Goal: Check status: Check status

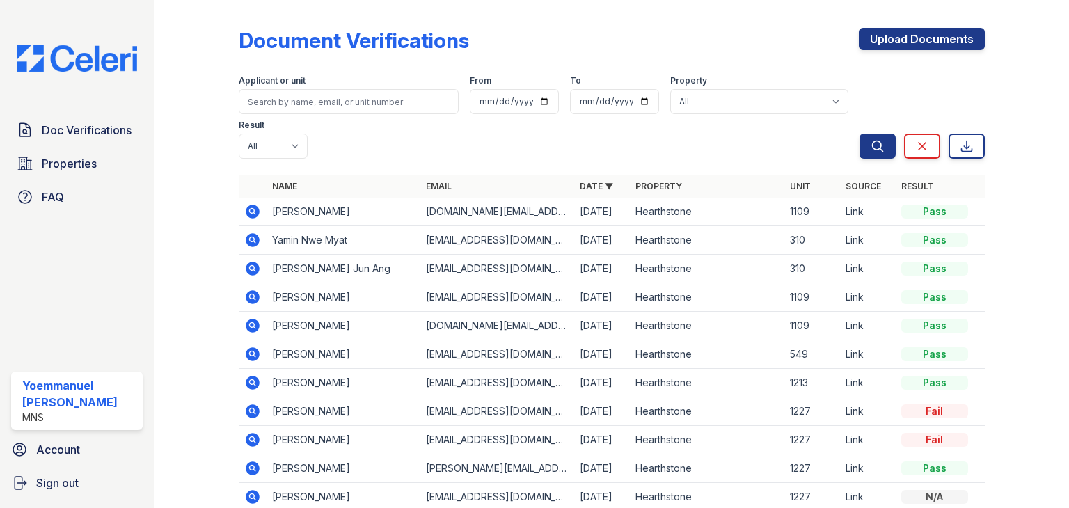
scroll to position [109, 0]
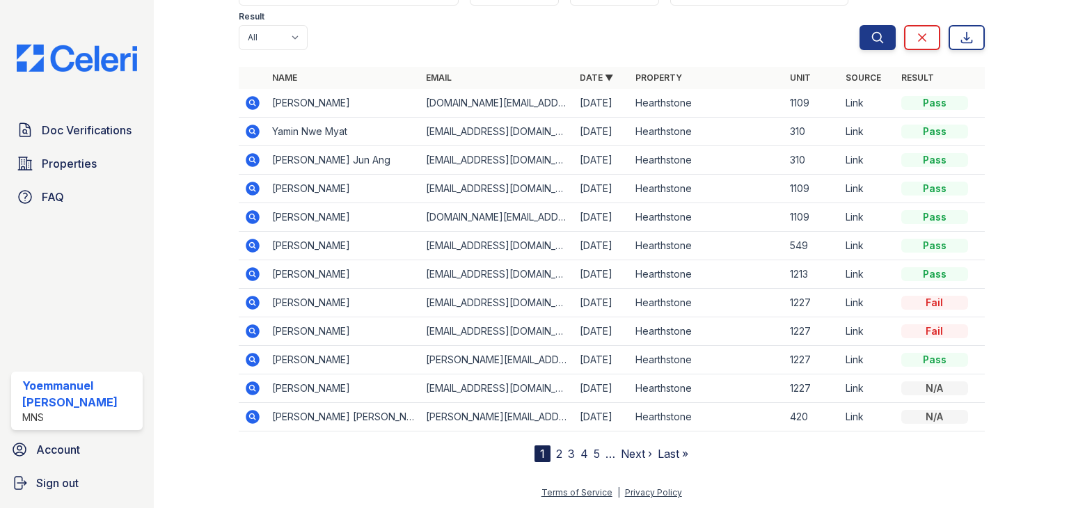
click at [246, 272] on icon at bounding box center [253, 274] width 14 height 14
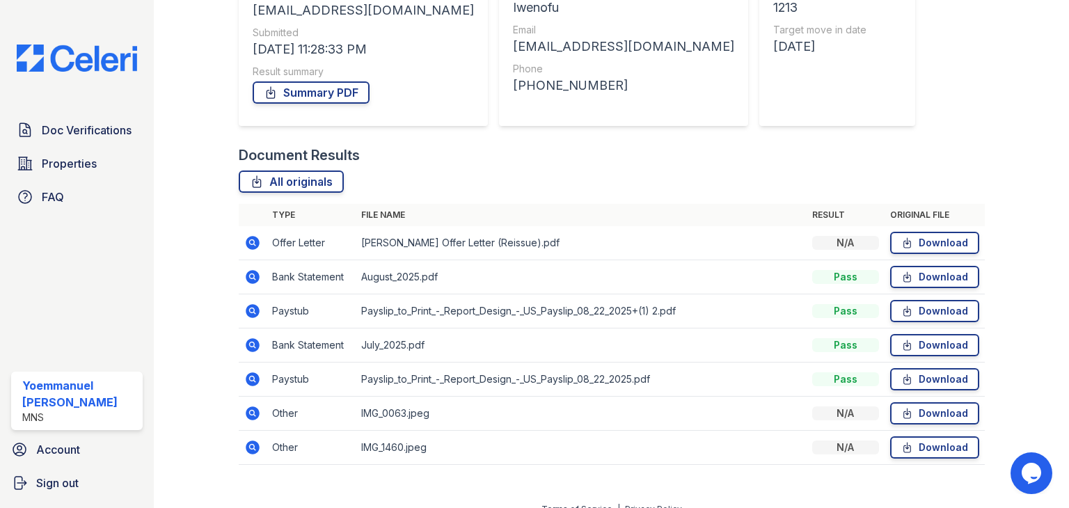
scroll to position [214, 0]
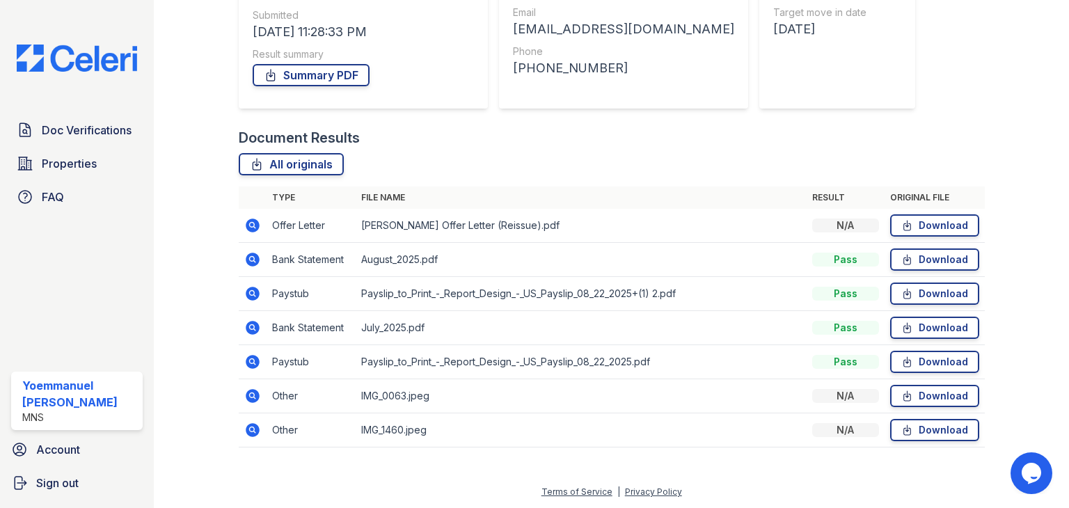
click at [253, 228] on icon at bounding box center [252, 225] width 17 height 17
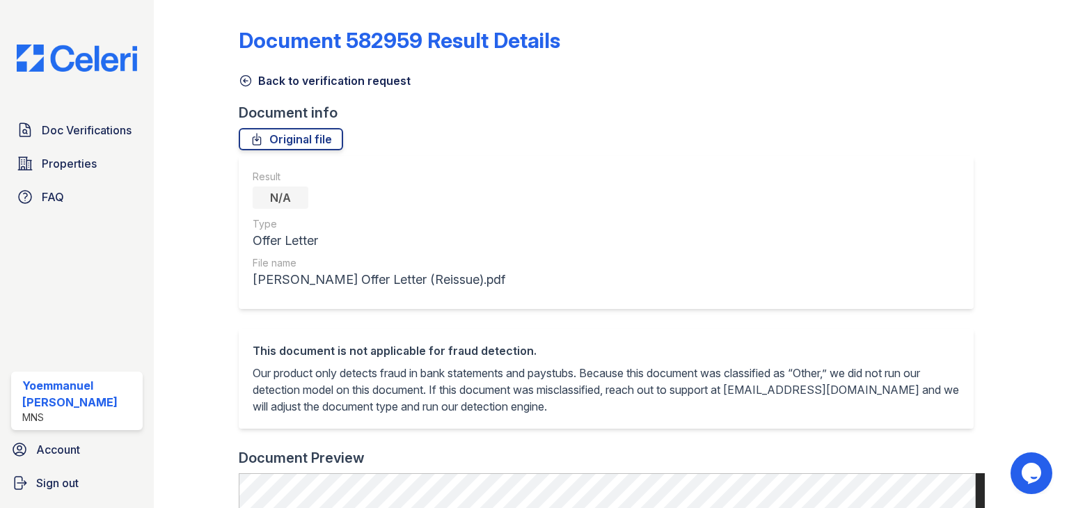
click at [247, 78] on icon at bounding box center [246, 81] width 14 height 14
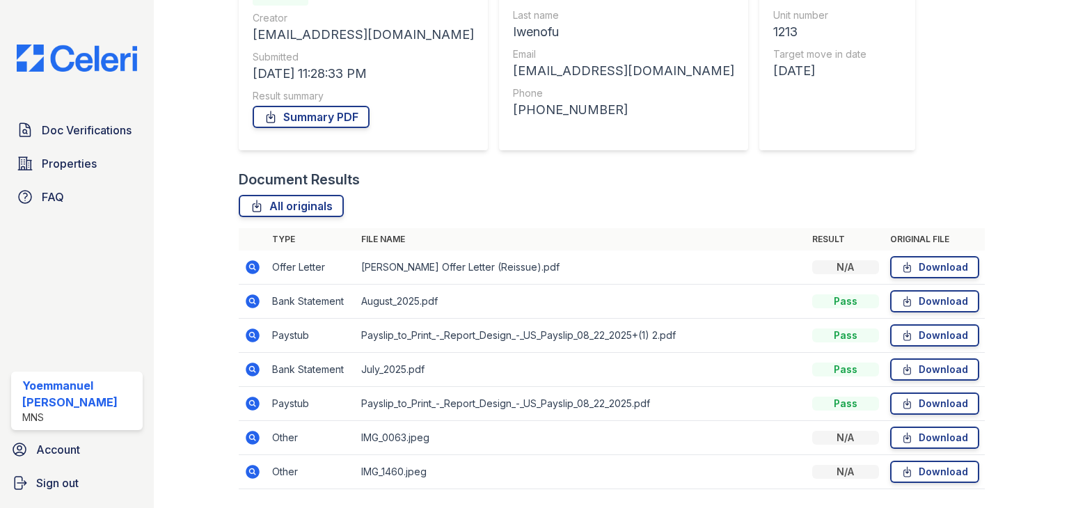
scroll to position [214, 0]
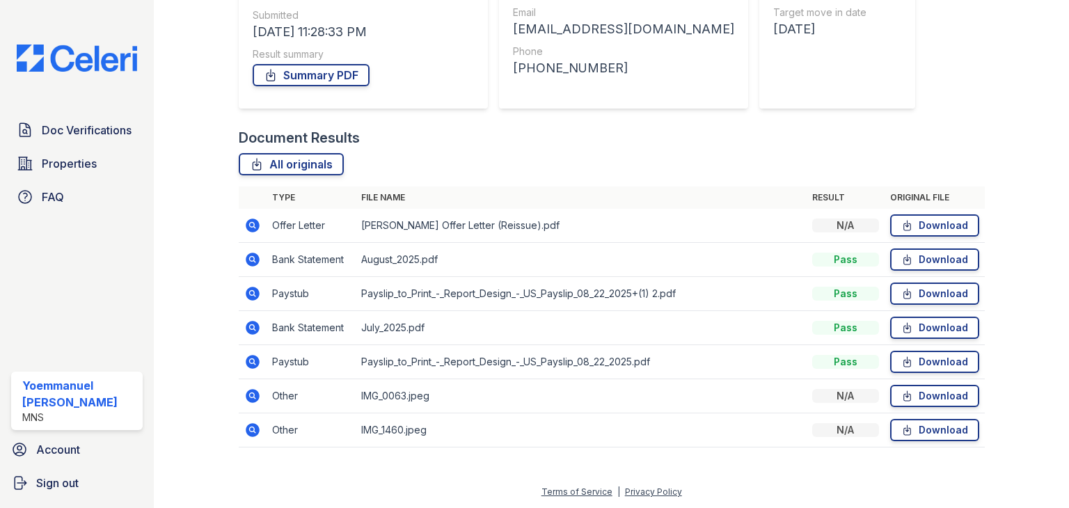
click at [251, 228] on icon at bounding box center [253, 226] width 14 height 14
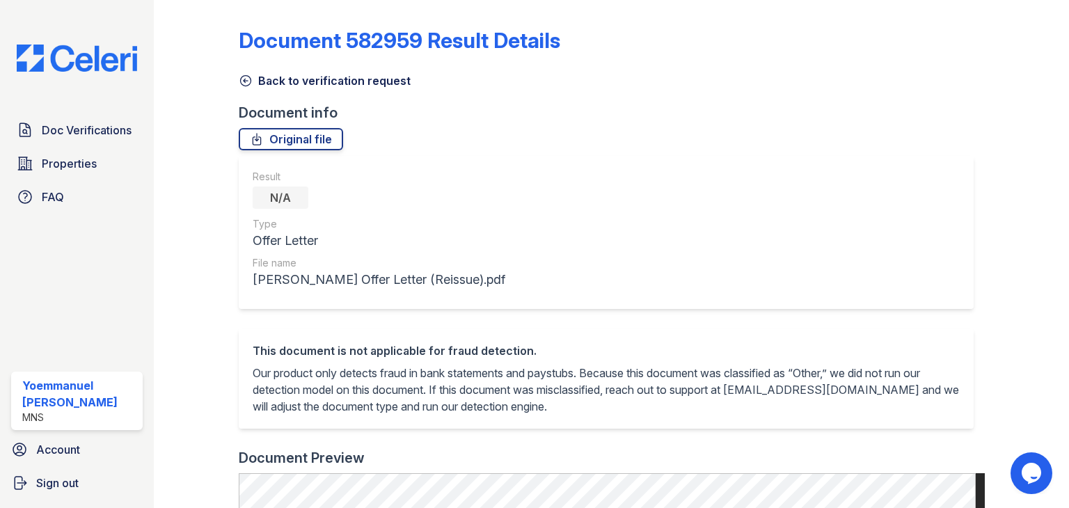
click at [245, 81] on icon at bounding box center [246, 81] width 14 height 14
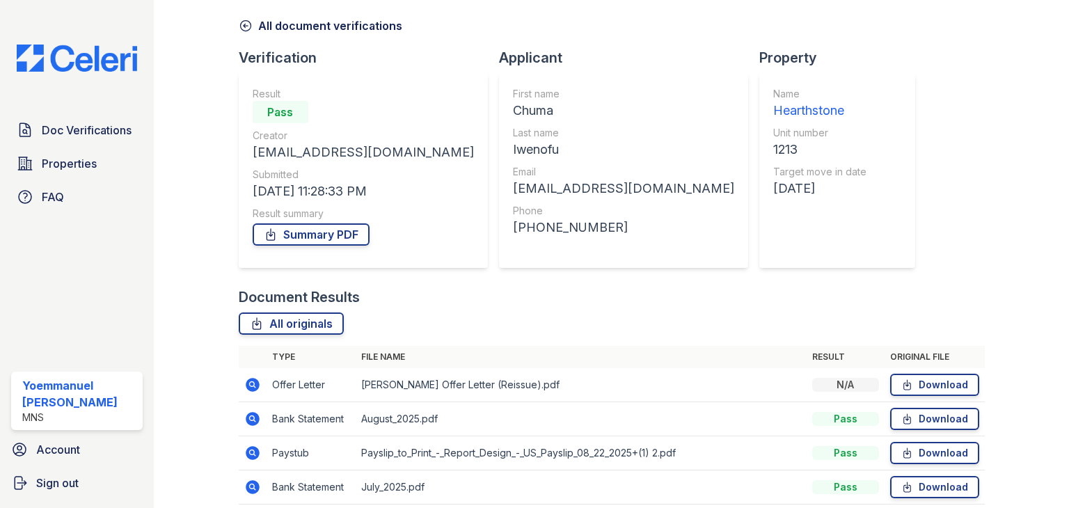
scroll to position [84, 0]
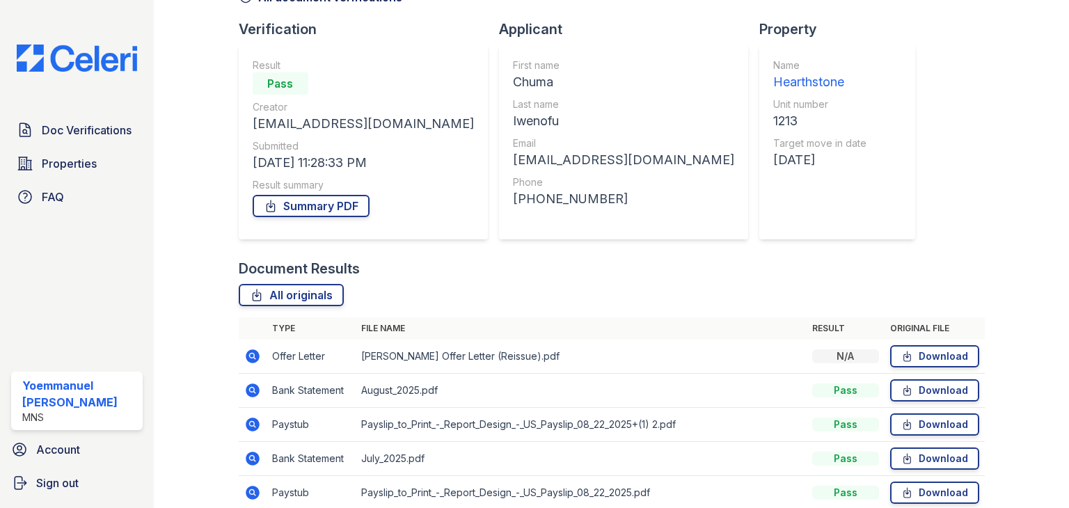
click at [258, 431] on icon at bounding box center [252, 424] width 17 height 17
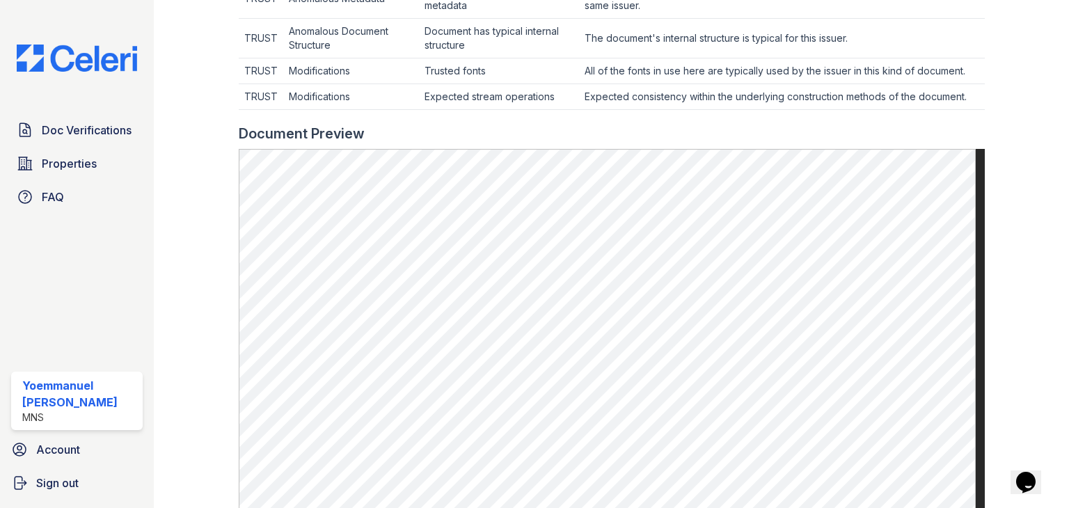
scroll to position [676, 0]
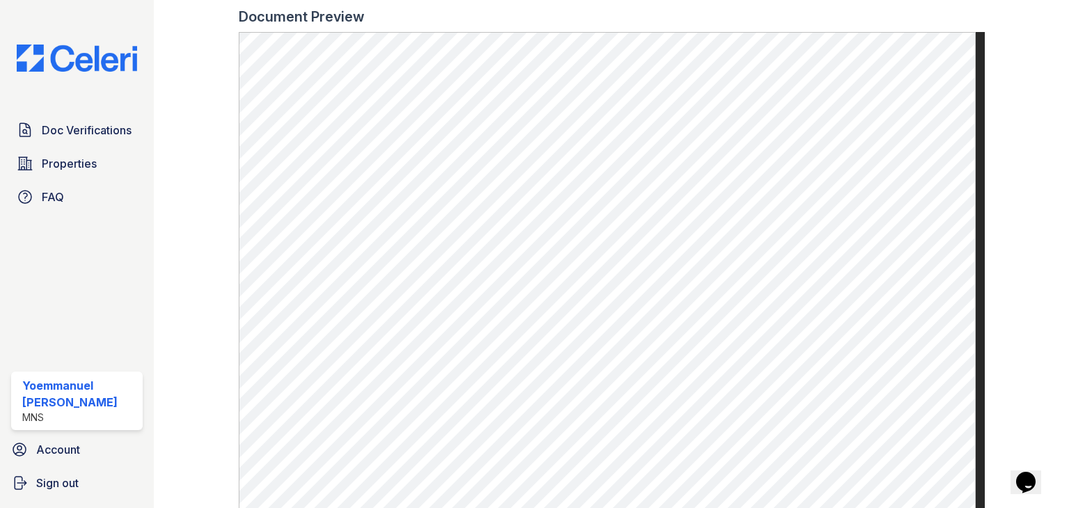
click at [160, 214] on main "Document 582961 Result Details Back to verification request Document info Origi…" at bounding box center [612, 254] width 916 height 508
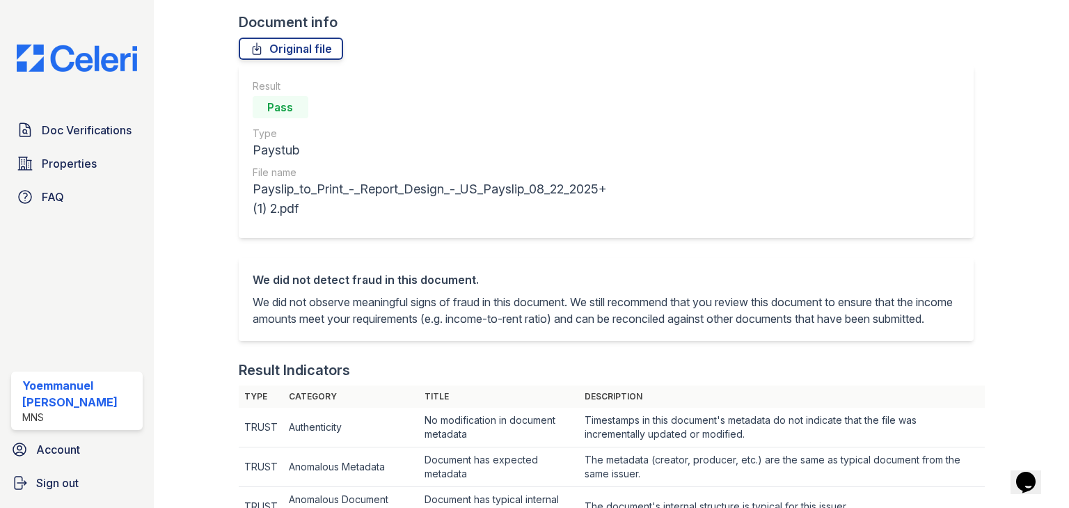
scroll to position [0, 0]
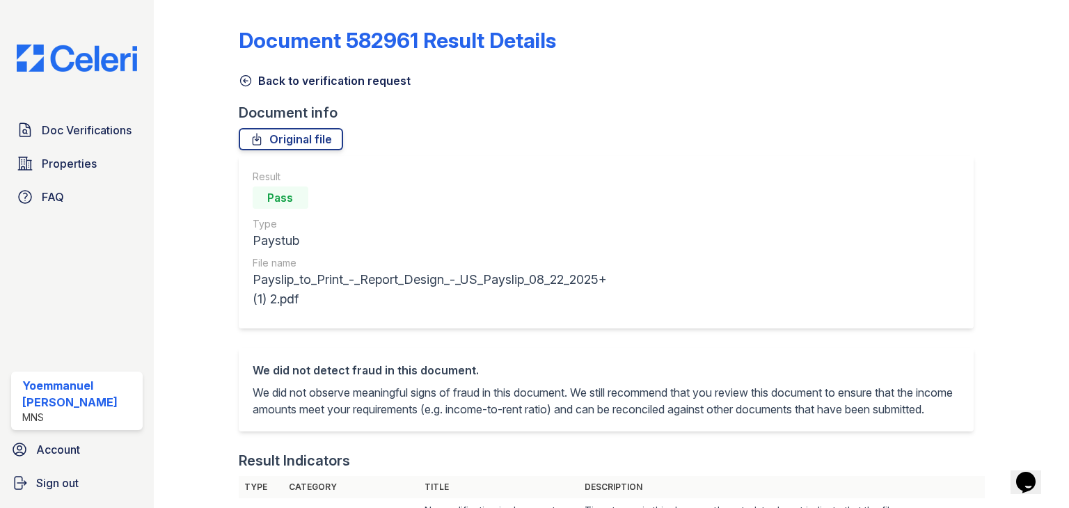
click at [258, 84] on link "Back to verification request" at bounding box center [325, 80] width 172 height 17
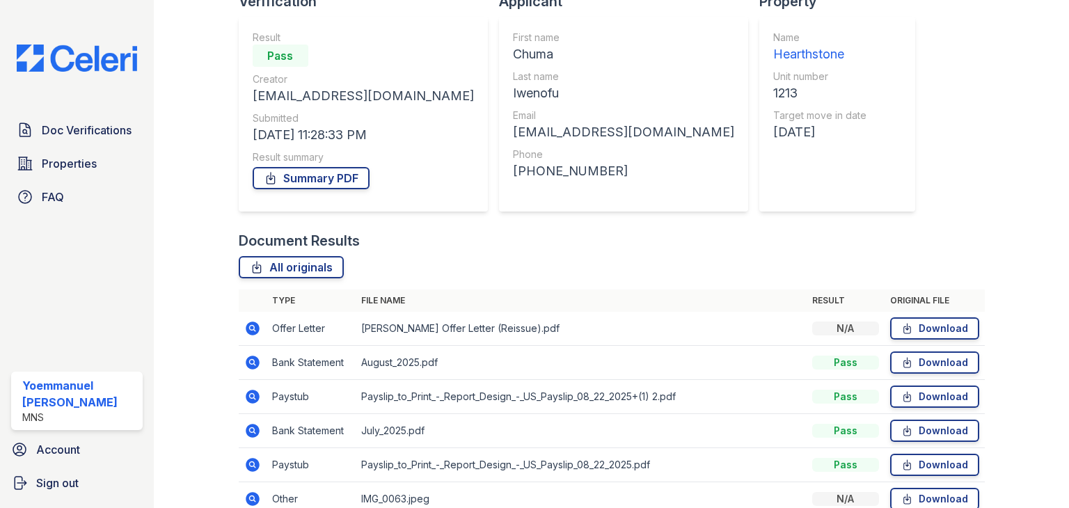
scroll to position [111, 0]
click at [318, 272] on link "All originals" at bounding box center [291, 267] width 105 height 22
click at [323, 182] on link "Summary PDF" at bounding box center [311, 178] width 117 height 22
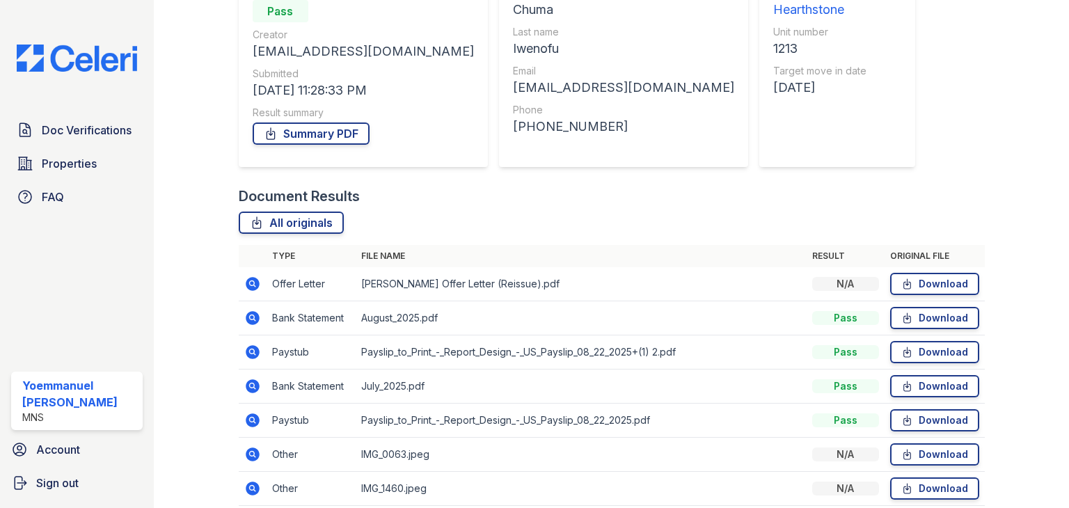
scroll to position [170, 0]
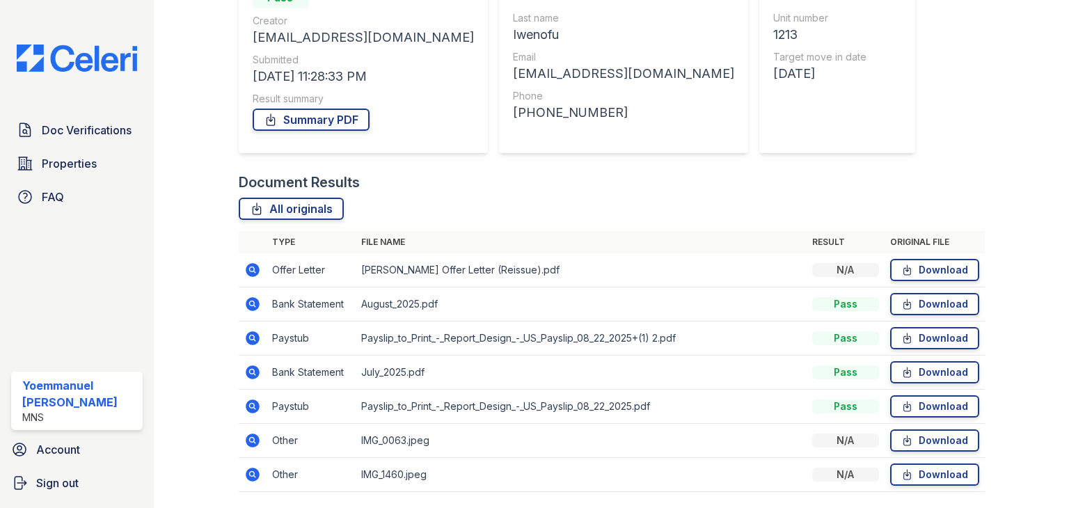
click at [505, 245] on th "File name" at bounding box center [581, 242] width 451 height 22
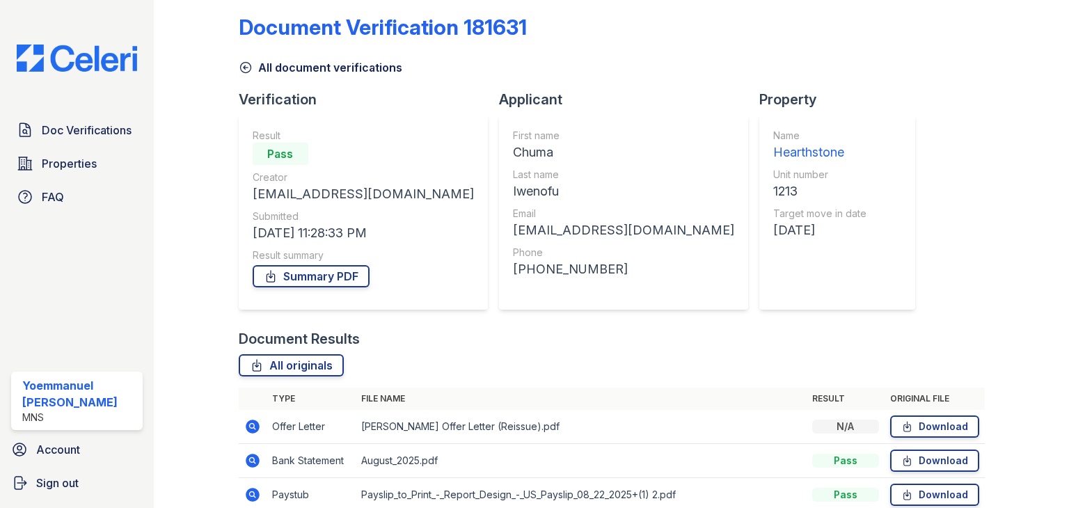
scroll to position [11, 0]
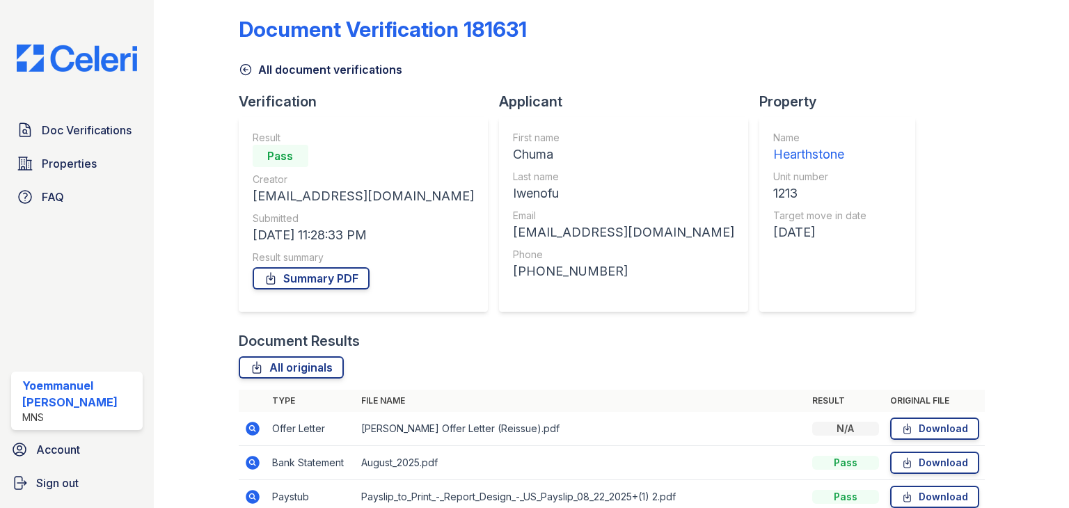
click at [248, 434] on icon at bounding box center [253, 429] width 14 height 14
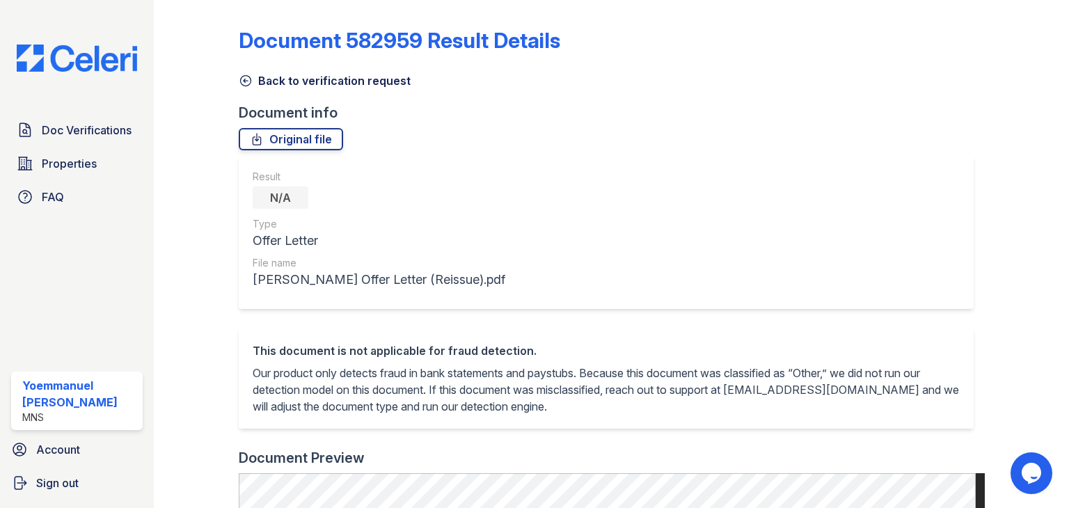
click at [241, 68] on div "Back to verification request" at bounding box center [612, 76] width 746 height 25
click at [245, 68] on div "Back to verification request" at bounding box center [612, 76] width 746 height 25
click at [241, 70] on div "Back to verification request" at bounding box center [612, 76] width 746 height 25
click at [249, 72] on link "Back to verification request" at bounding box center [325, 80] width 172 height 17
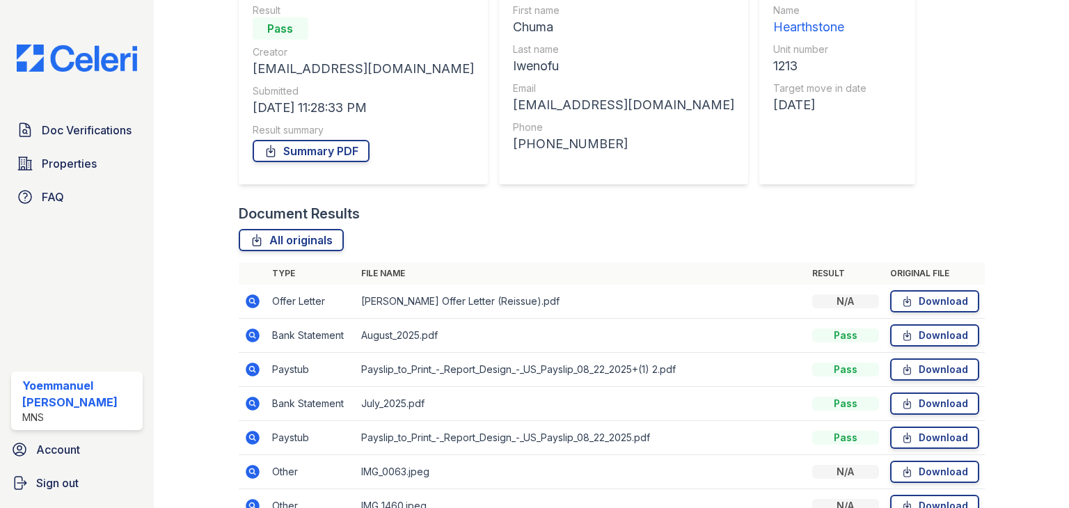
scroll to position [139, 0]
click at [252, 340] on icon at bounding box center [253, 335] width 14 height 14
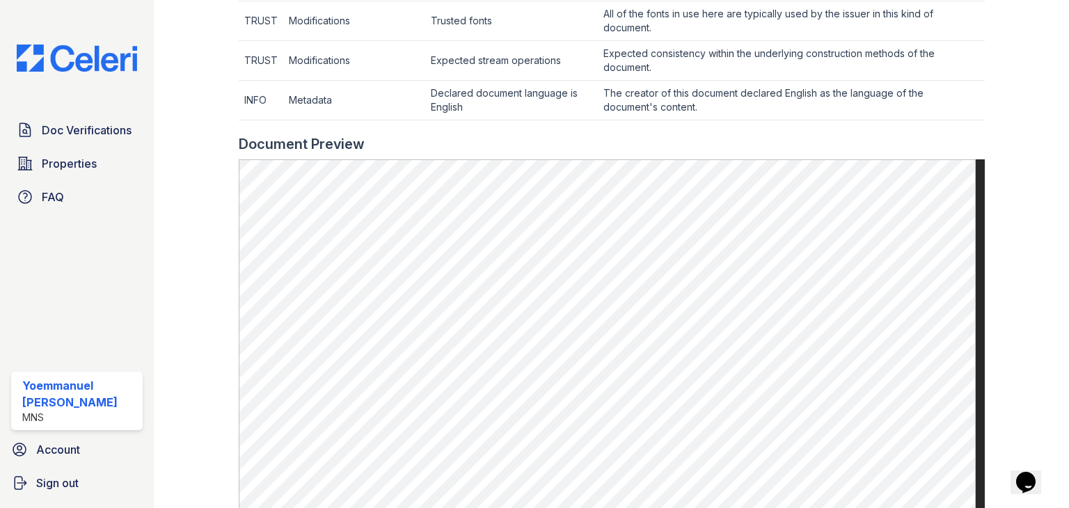
scroll to position [757, 0]
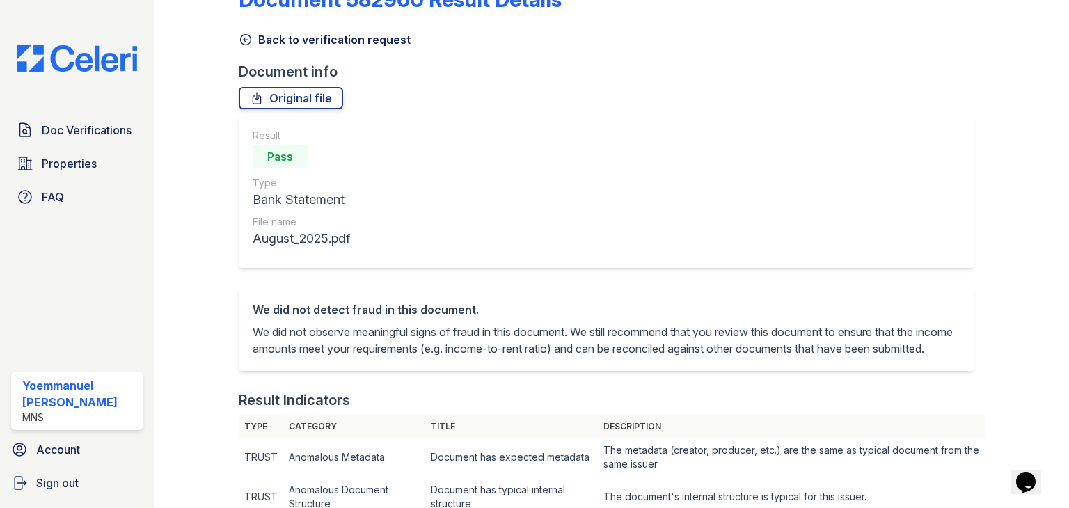
scroll to position [0, 0]
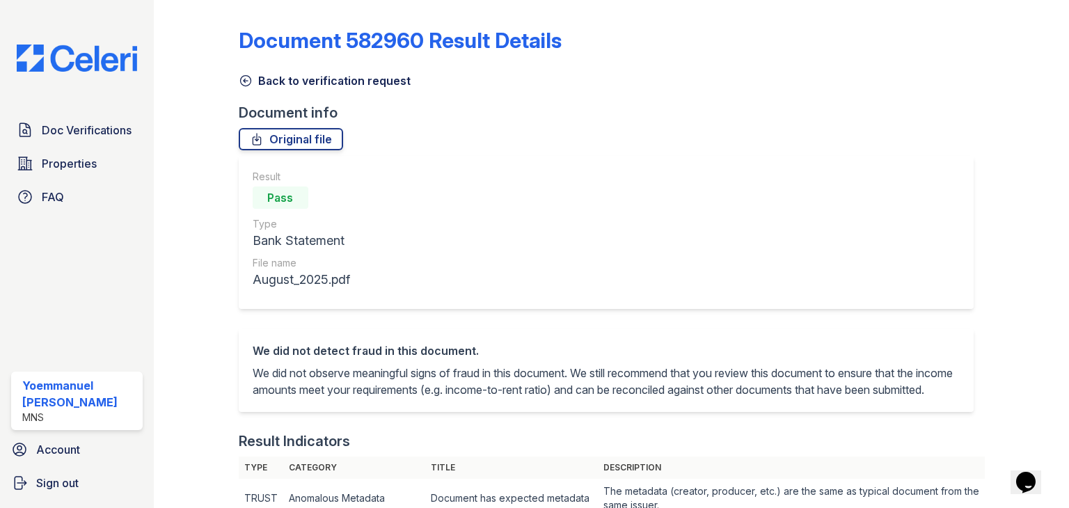
click at [244, 47] on link "Document 582960 Result Details" at bounding box center [400, 40] width 323 height 25
click at [245, 73] on link "Back to verification request" at bounding box center [325, 80] width 172 height 17
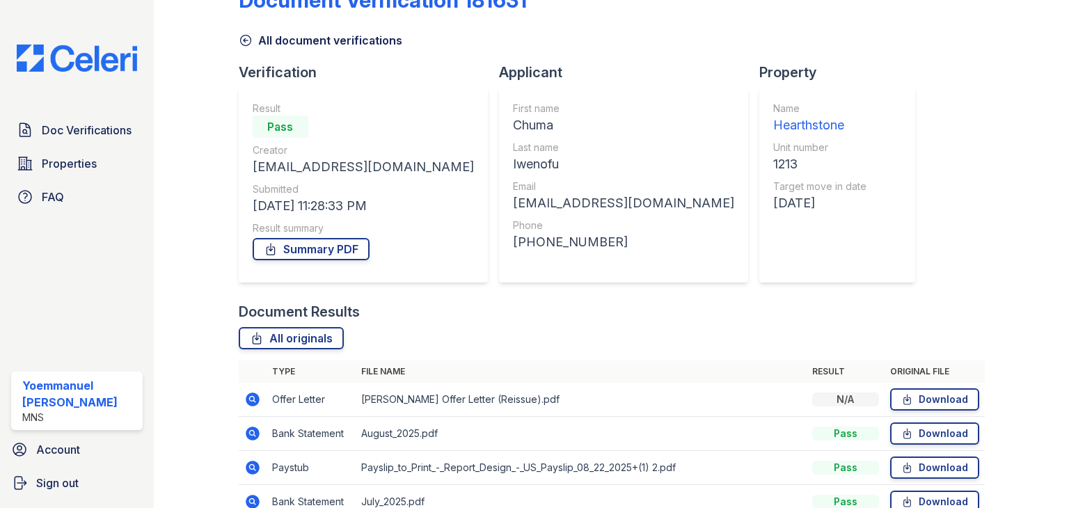
scroll to position [39, 0]
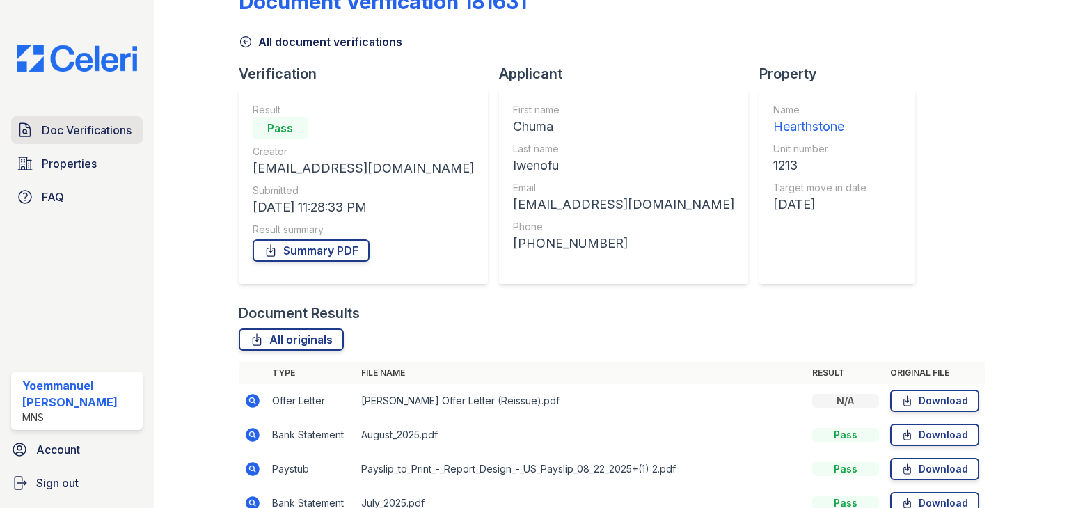
click at [120, 134] on span "Doc Verifications" at bounding box center [87, 130] width 90 height 17
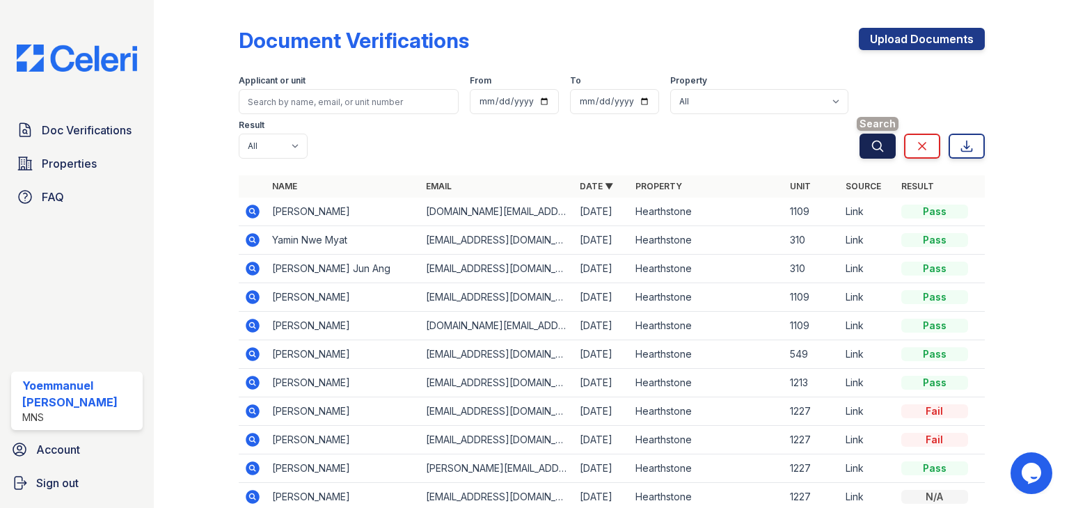
click at [860, 152] on button "Search" at bounding box center [878, 146] width 36 height 25
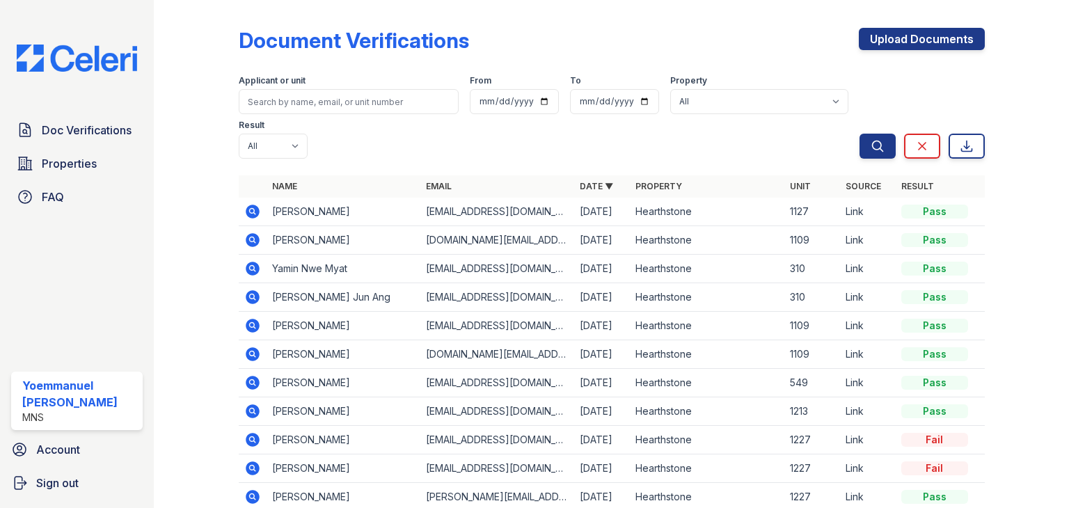
click at [246, 210] on icon at bounding box center [253, 212] width 14 height 14
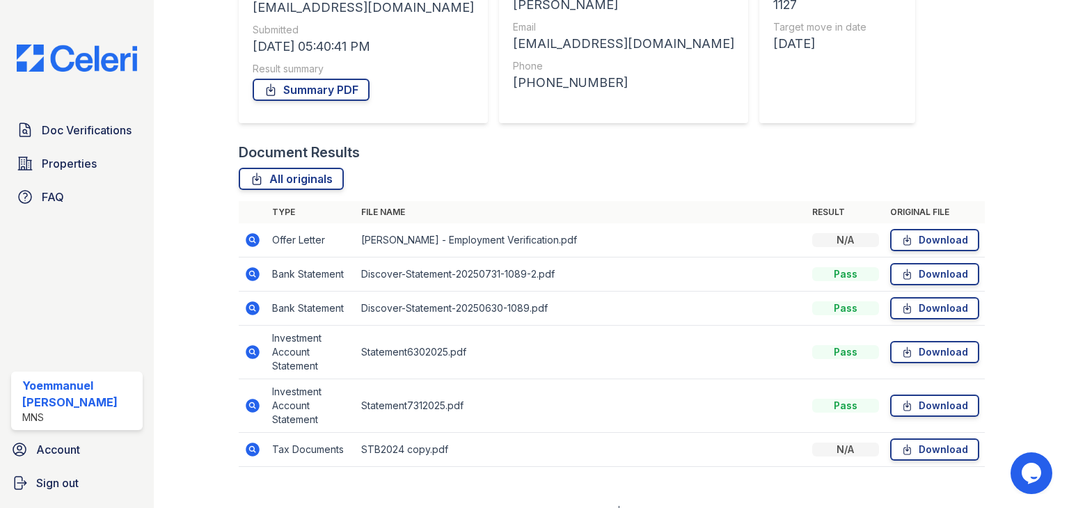
scroll to position [219, 0]
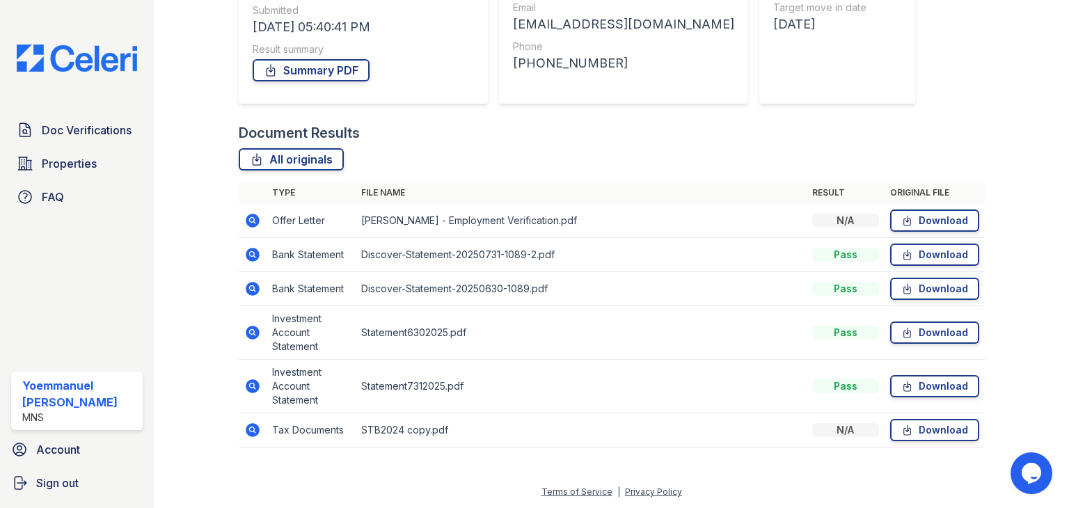
click at [252, 441] on td at bounding box center [253, 431] width 28 height 34
click at [251, 434] on icon at bounding box center [253, 430] width 14 height 14
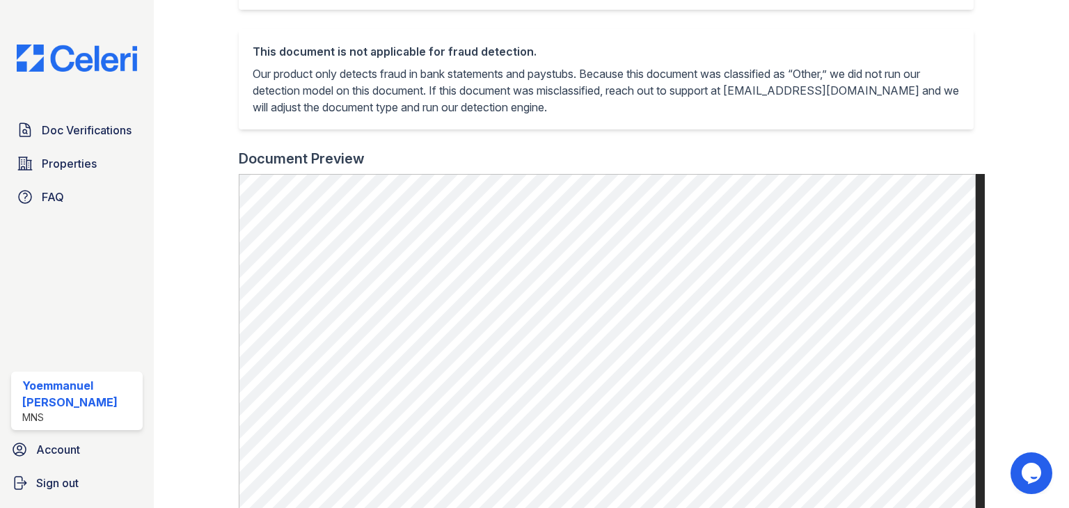
scroll to position [300, 0]
click at [231, 97] on div at bounding box center [207, 193] width 62 height 976
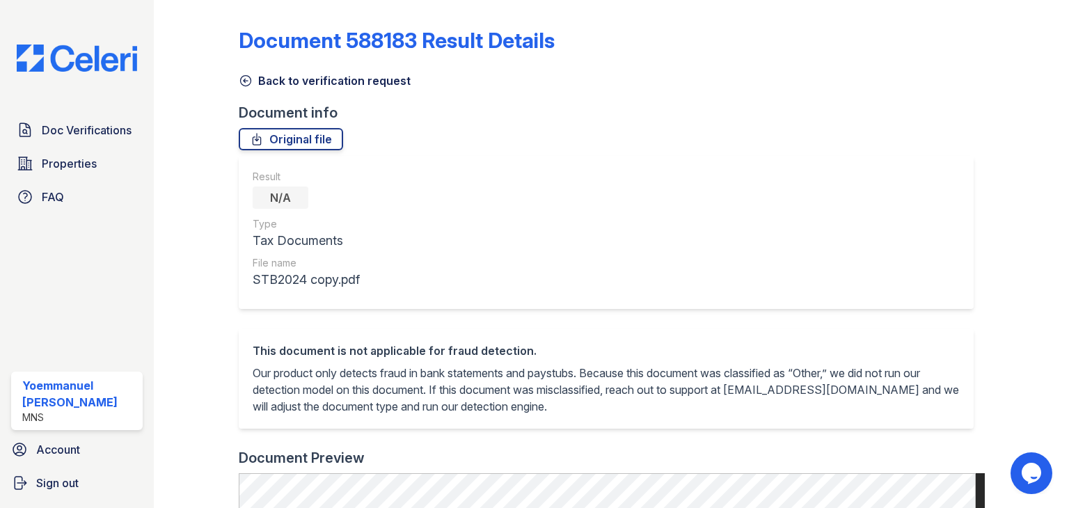
click at [246, 74] on icon at bounding box center [246, 81] width 14 height 14
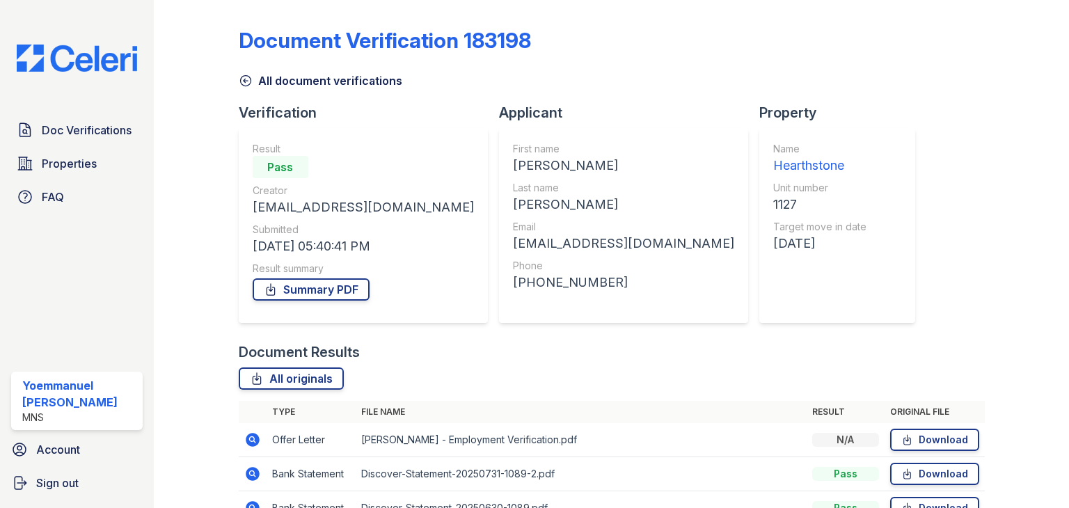
scroll to position [117, 0]
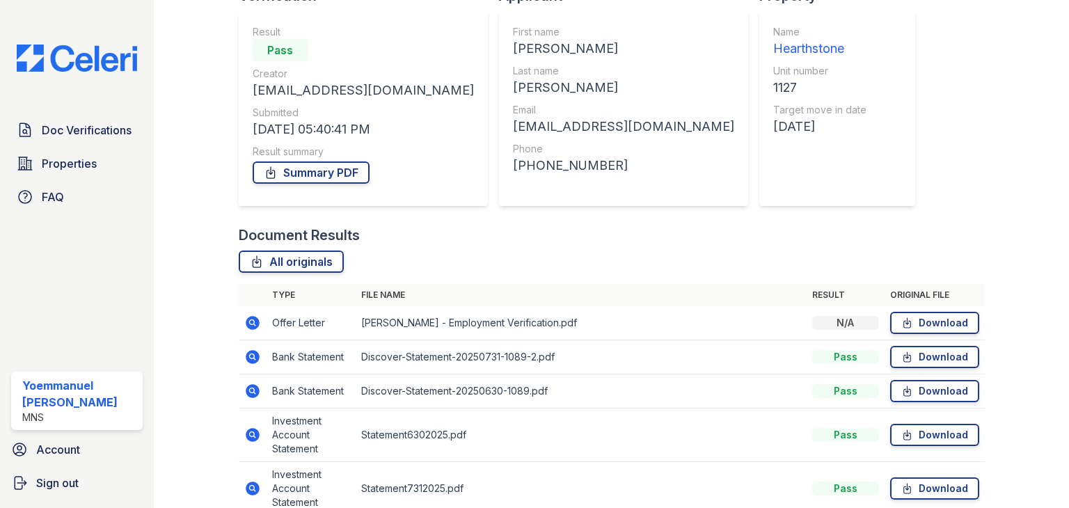
click at [250, 334] on td at bounding box center [253, 323] width 28 height 34
click at [250, 328] on icon at bounding box center [253, 323] width 14 height 14
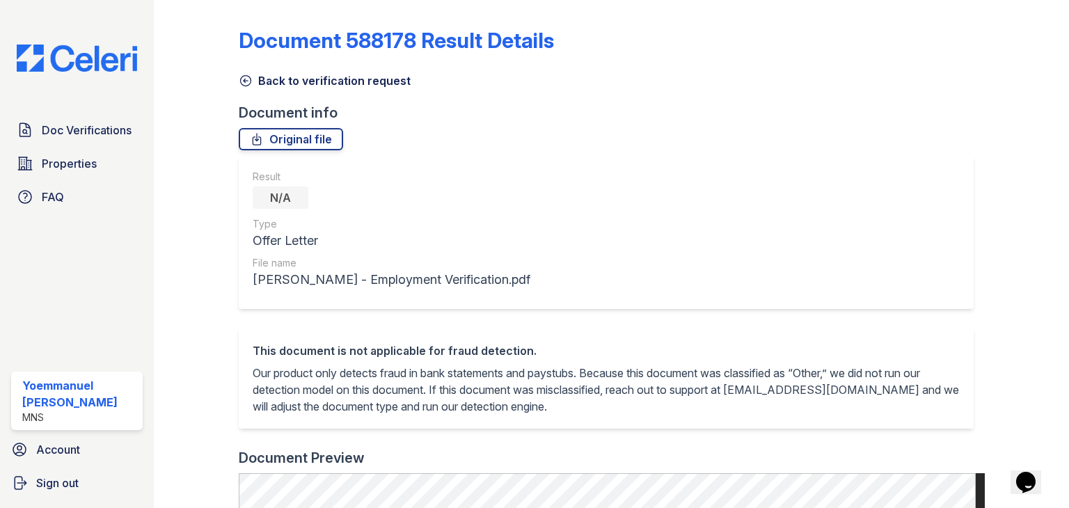
click at [245, 82] on icon at bounding box center [246, 81] width 14 height 14
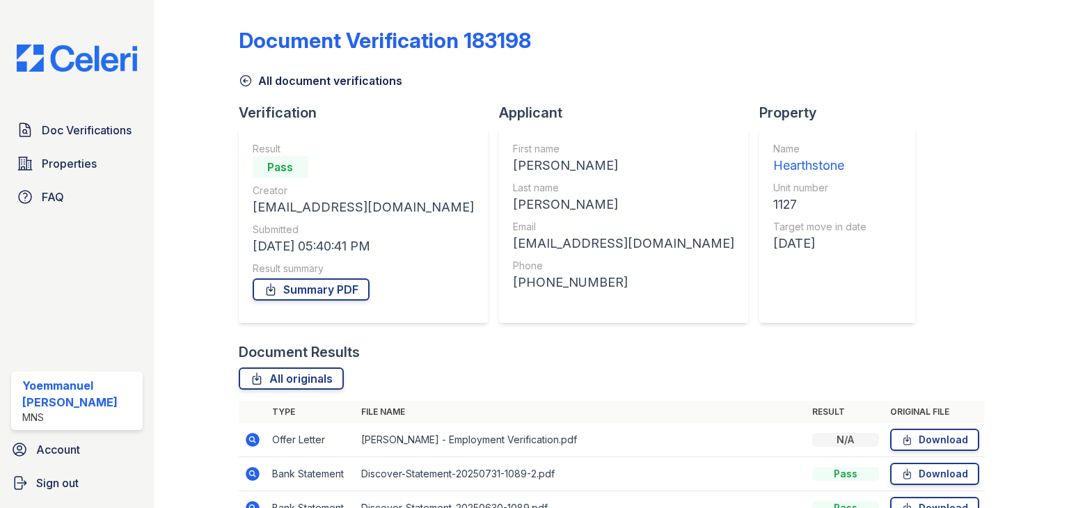
scroll to position [202, 0]
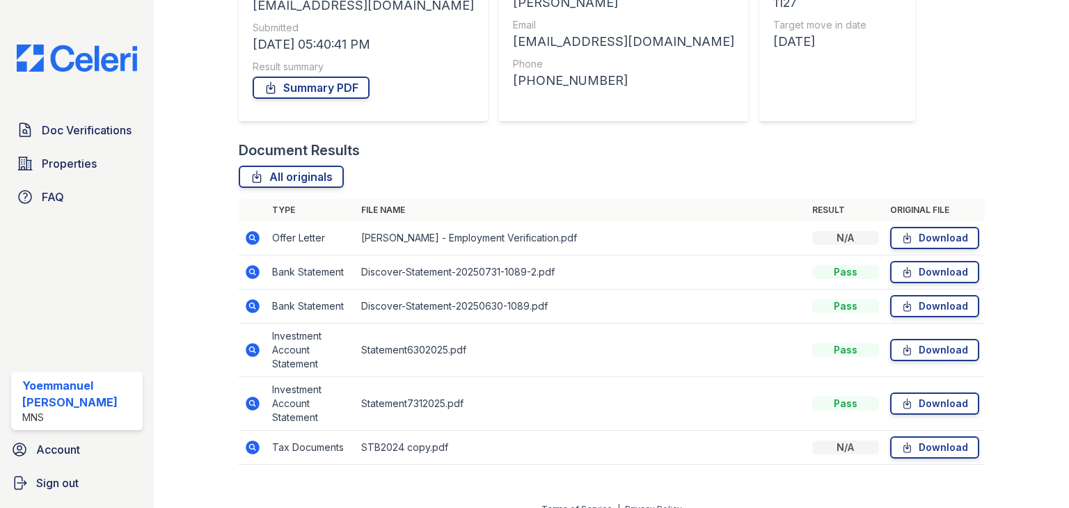
click at [242, 407] on td at bounding box center [253, 404] width 28 height 54
click at [252, 400] on icon at bounding box center [252, 403] width 17 height 17
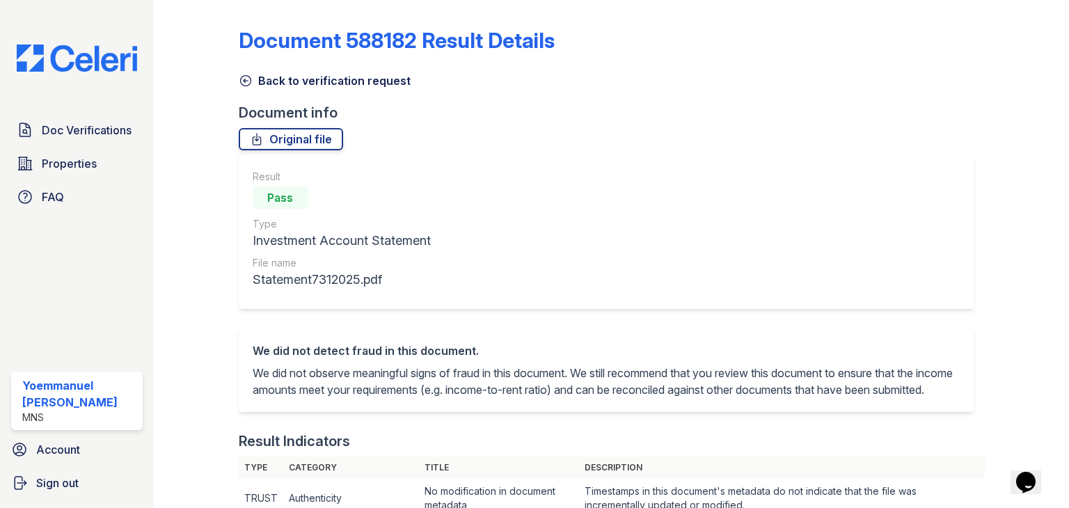
click at [243, 62] on div "Document 588182 Result Details" at bounding box center [612, 46] width 746 height 36
click at [242, 65] on div "Back to verification request" at bounding box center [612, 76] width 746 height 25
click at [251, 65] on div "Back to verification request" at bounding box center [612, 76] width 746 height 25
click at [256, 73] on link "Back to verification request" at bounding box center [325, 80] width 172 height 17
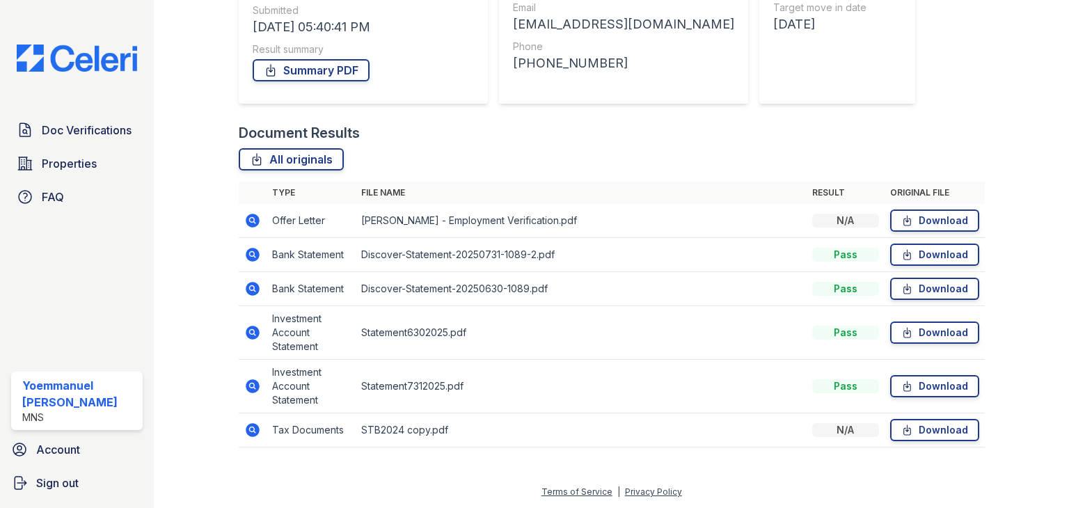
scroll to position [203, 0]
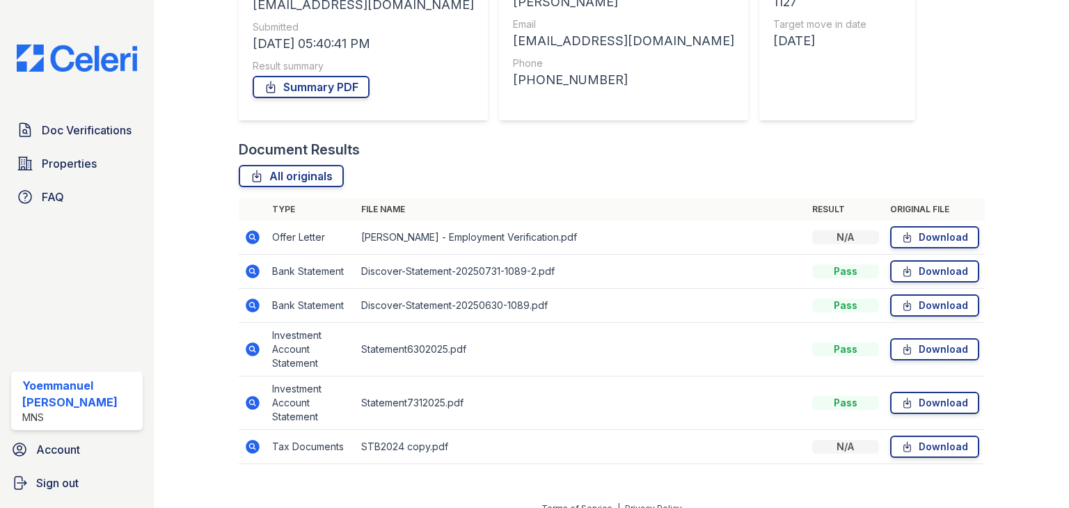
click at [247, 238] on icon at bounding box center [253, 237] width 14 height 14
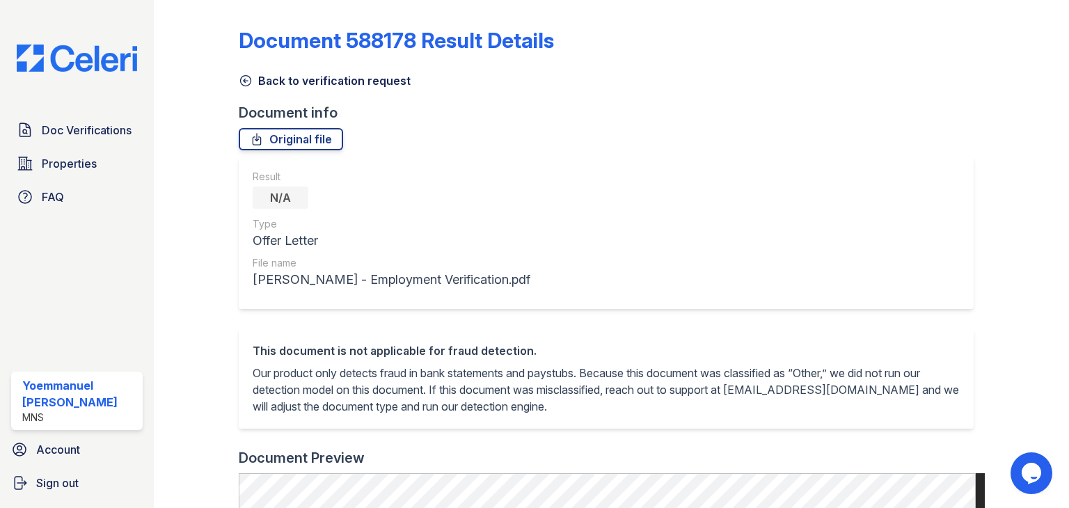
click at [240, 91] on div "Document 588178 Result Details Back to verification request Document info Origi…" at bounding box center [612, 494] width 746 height 976
click at [245, 78] on icon at bounding box center [246, 81] width 14 height 14
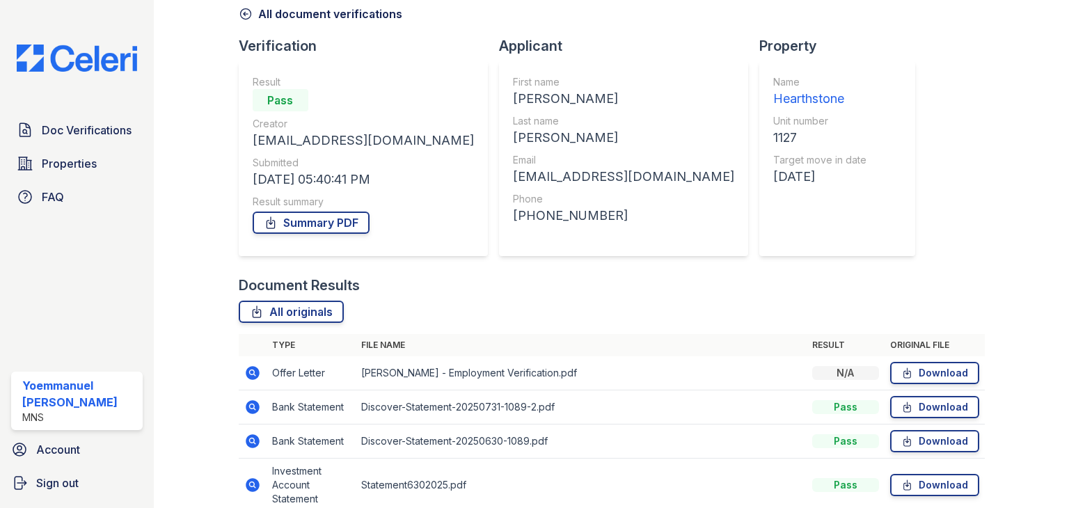
scroll to position [44, 0]
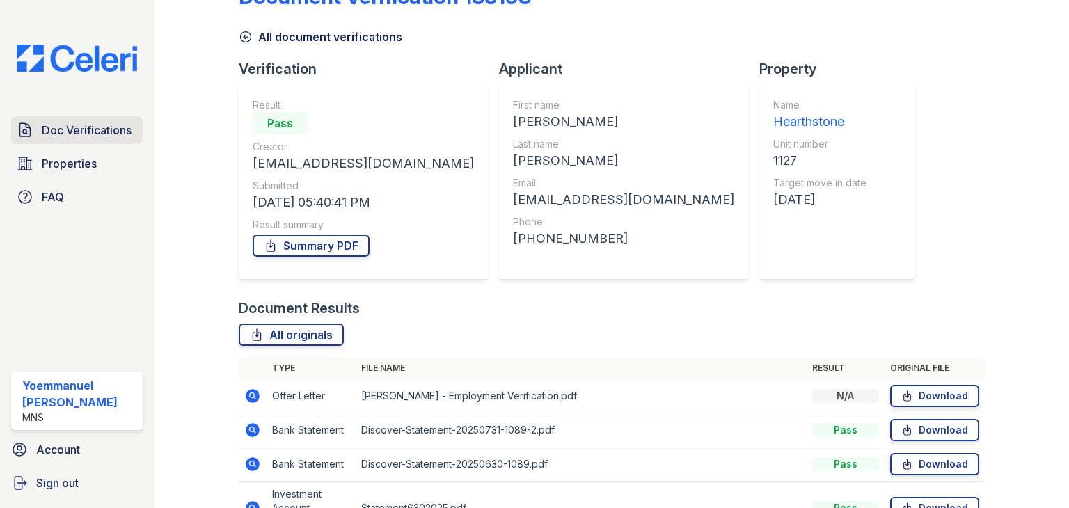
click at [114, 136] on span "Doc Verifications" at bounding box center [87, 130] width 90 height 17
